Goal: Purchase product/service

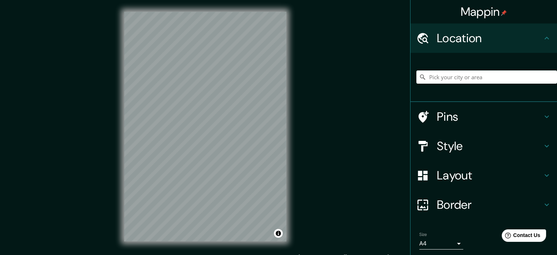
click at [459, 142] on h4 "Style" at bounding box center [489, 145] width 105 height 15
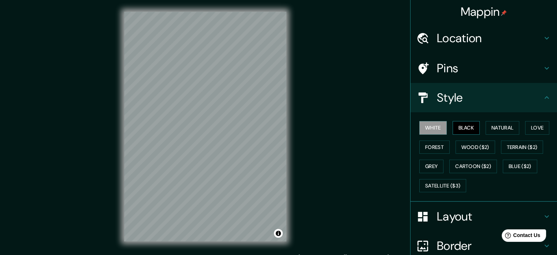
click at [463, 129] on button "Black" at bounding box center [466, 128] width 27 height 14
click at [443, 249] on h4 "Border" at bounding box center [489, 245] width 105 height 15
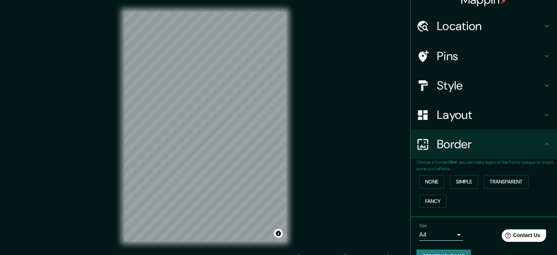
scroll to position [28, 0]
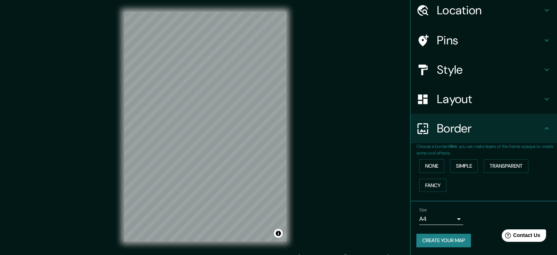
click at [453, 220] on body "Mappin Location Pins Style Layout Border Choose a border. Hint : you can make l…" at bounding box center [278, 127] width 557 height 255
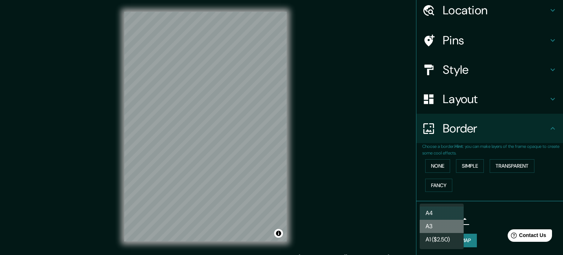
click at [448, 228] on li "A3" at bounding box center [441, 225] width 44 height 13
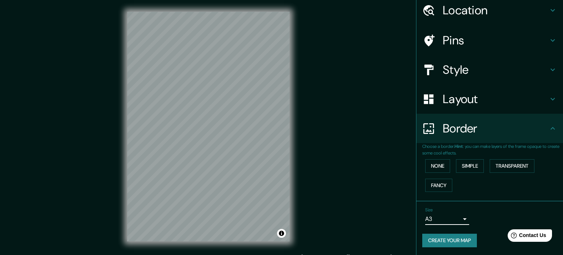
click at [444, 216] on body "Mappin Location Pins Style Layout Border Choose a border. Hint : you can make l…" at bounding box center [281, 127] width 563 height 255
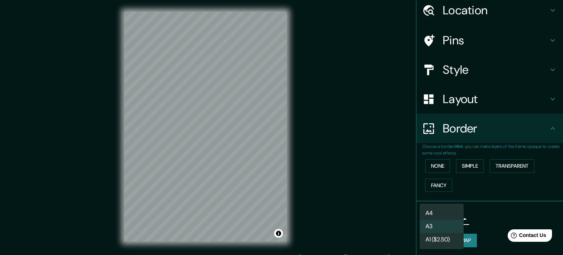
click at [444, 215] on li "A4" at bounding box center [441, 212] width 44 height 13
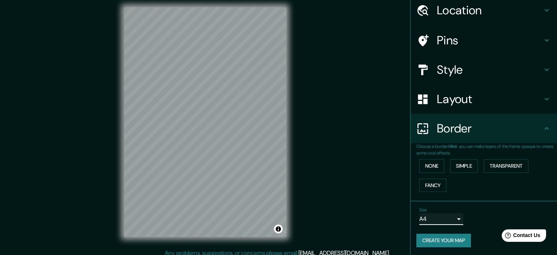
scroll to position [10, 0]
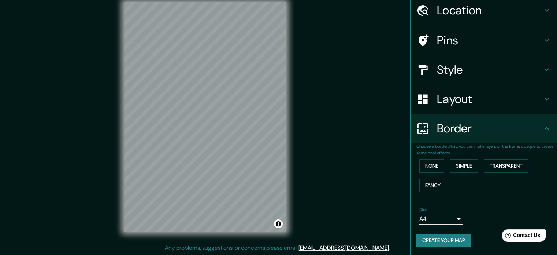
click at [481, 127] on h4 "Border" at bounding box center [489, 128] width 105 height 15
click at [476, 104] on h4 "Layout" at bounding box center [489, 99] width 105 height 15
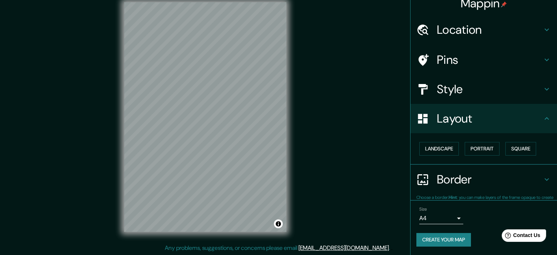
scroll to position [8, 0]
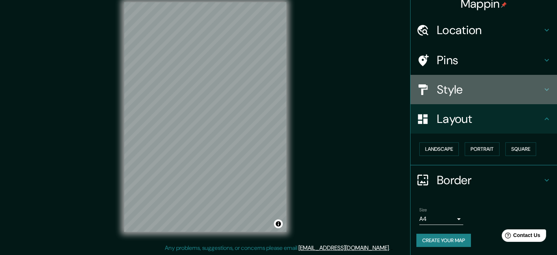
click at [469, 99] on div "Style" at bounding box center [484, 89] width 147 height 29
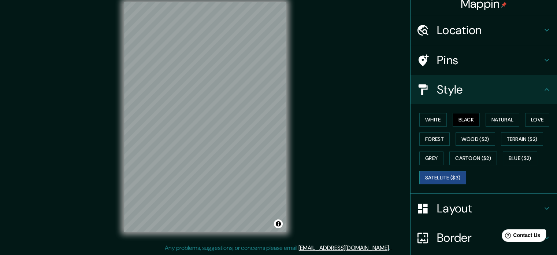
click at [453, 173] on button "Satellite ($3)" at bounding box center [442, 178] width 47 height 14
click at [456, 155] on button "Cartoon ($2)" at bounding box center [473, 158] width 48 height 14
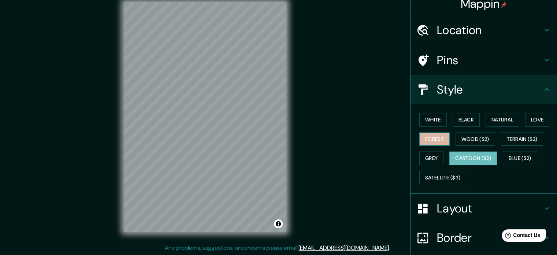
click at [432, 144] on button "Forest" at bounding box center [434, 139] width 30 height 14
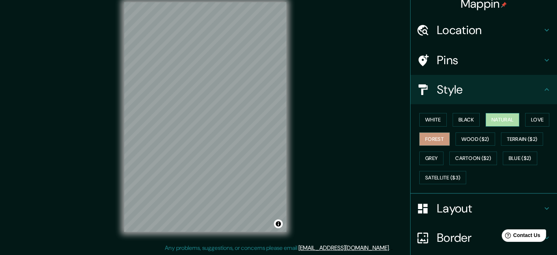
click at [501, 117] on button "Natural" at bounding box center [503, 120] width 34 height 14
click at [447, 21] on div "Location" at bounding box center [484, 29] width 147 height 29
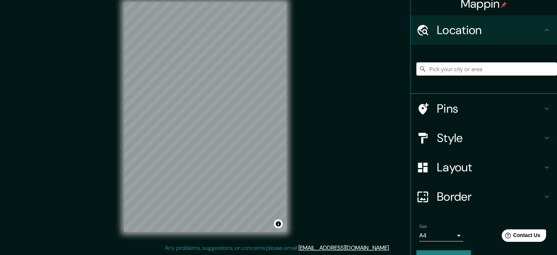
click at [447, 21] on div "Location" at bounding box center [484, 29] width 147 height 29
click at [450, 108] on h4 "Pins" at bounding box center [489, 108] width 105 height 15
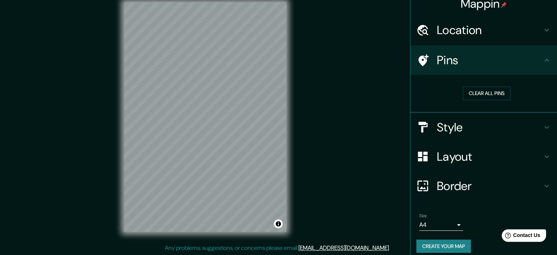
click at [476, 152] on h4 "Layout" at bounding box center [489, 156] width 105 height 15
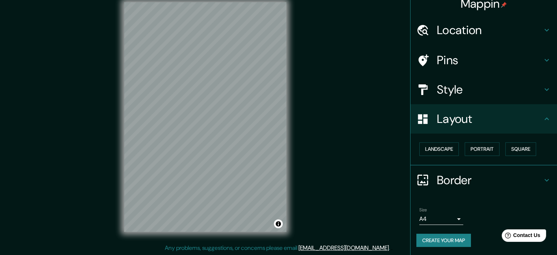
click at [456, 146] on div "Landscape [GEOGRAPHIC_DATA]" at bounding box center [486, 148] width 141 height 19
click at [449, 147] on button "Landscape" at bounding box center [439, 149] width 40 height 14
